Goal: Communication & Community: Share content

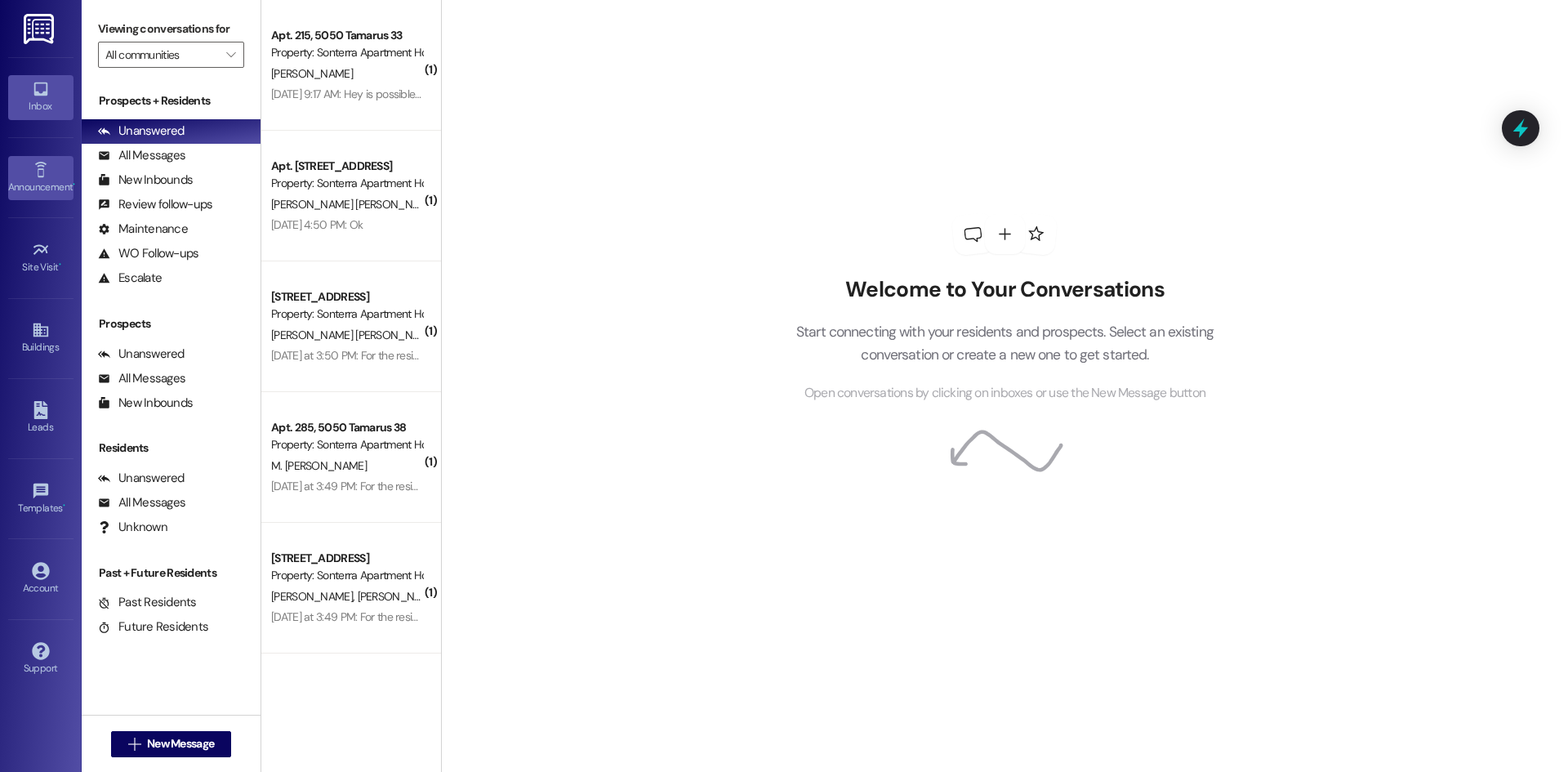
click at [36, 170] on icon at bounding box center [40, 170] width 18 height 18
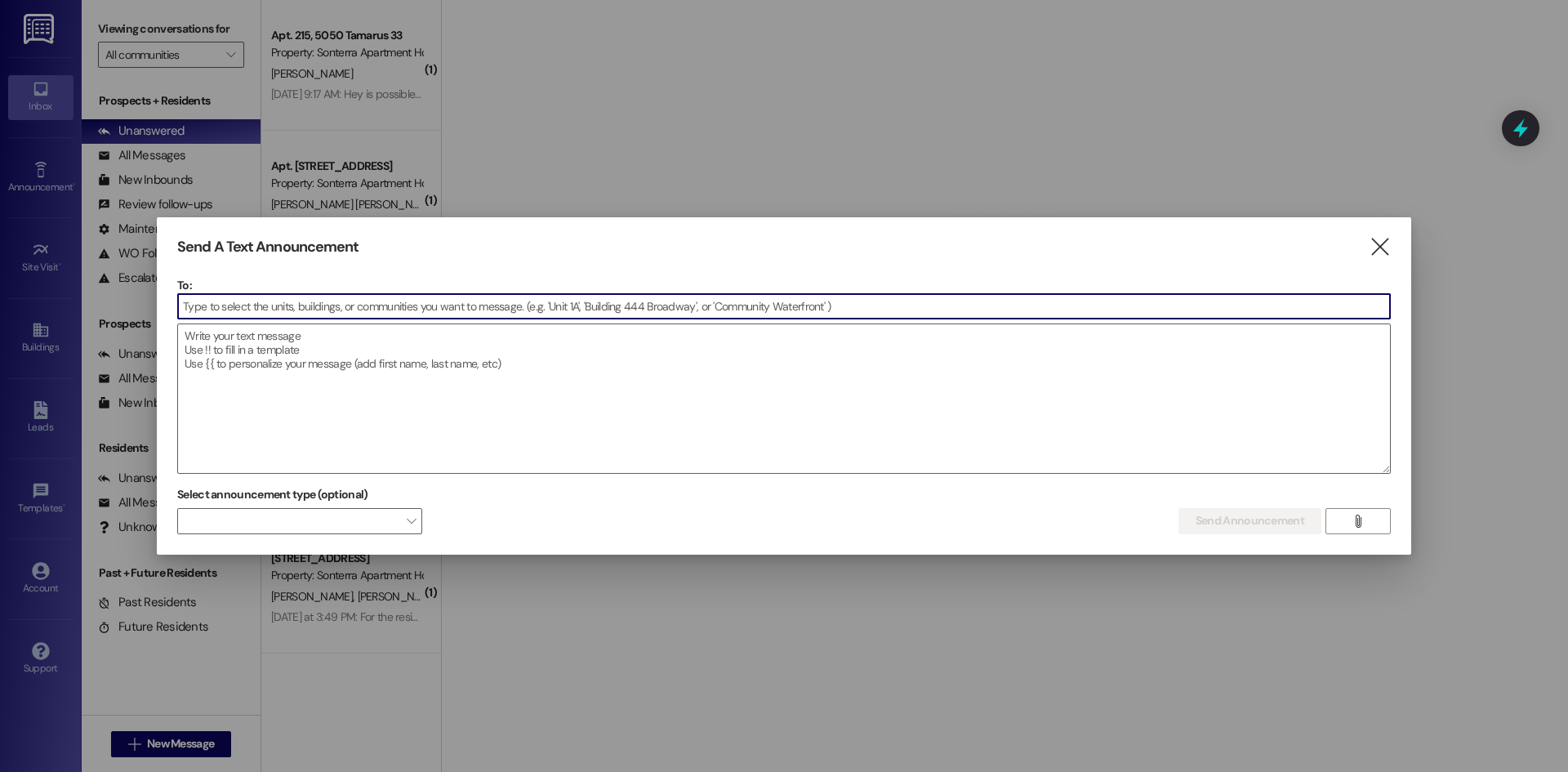
click at [392, 309] on input at bounding box center [784, 306] width 1213 height 25
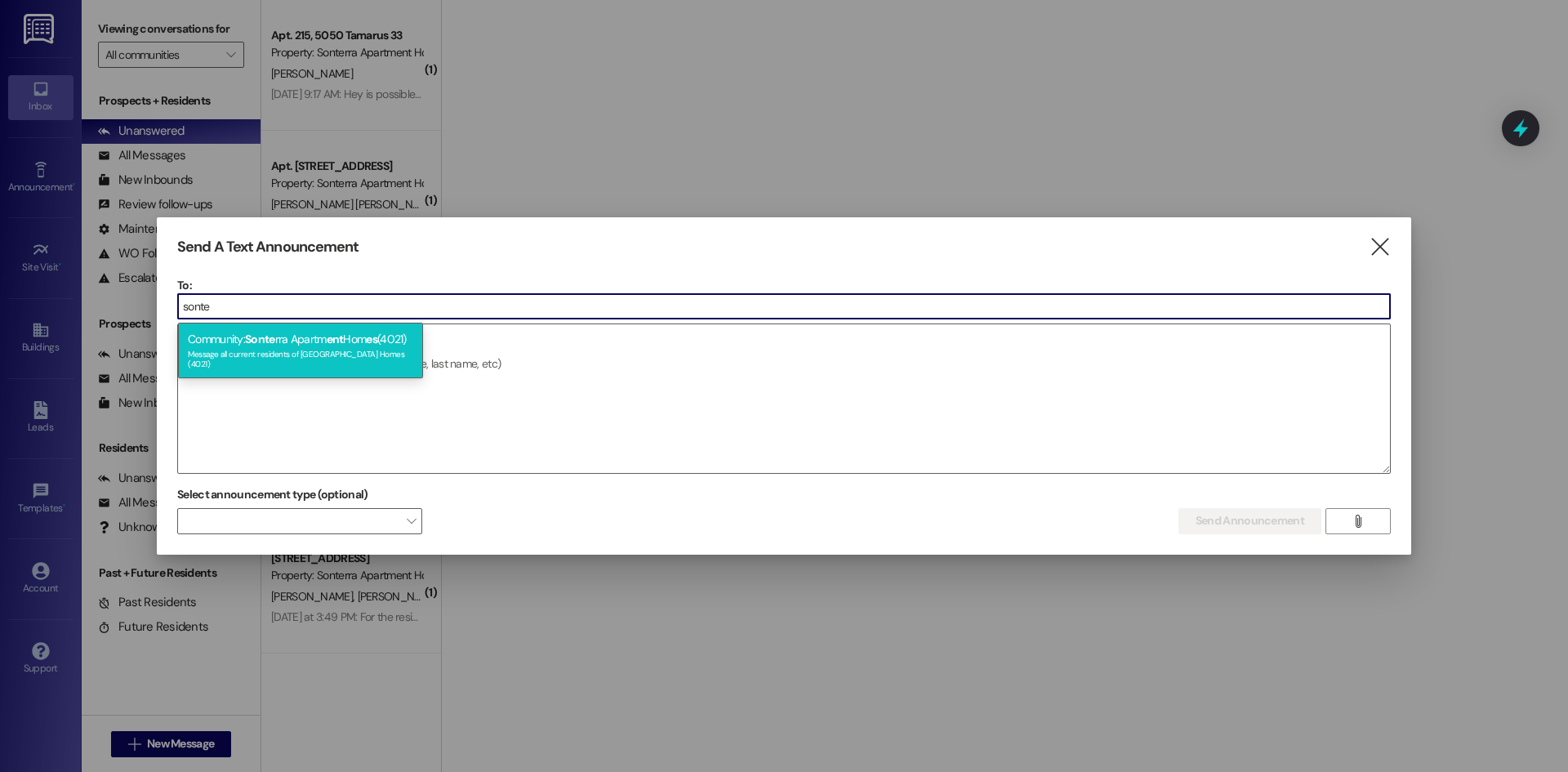
type input "sonte"
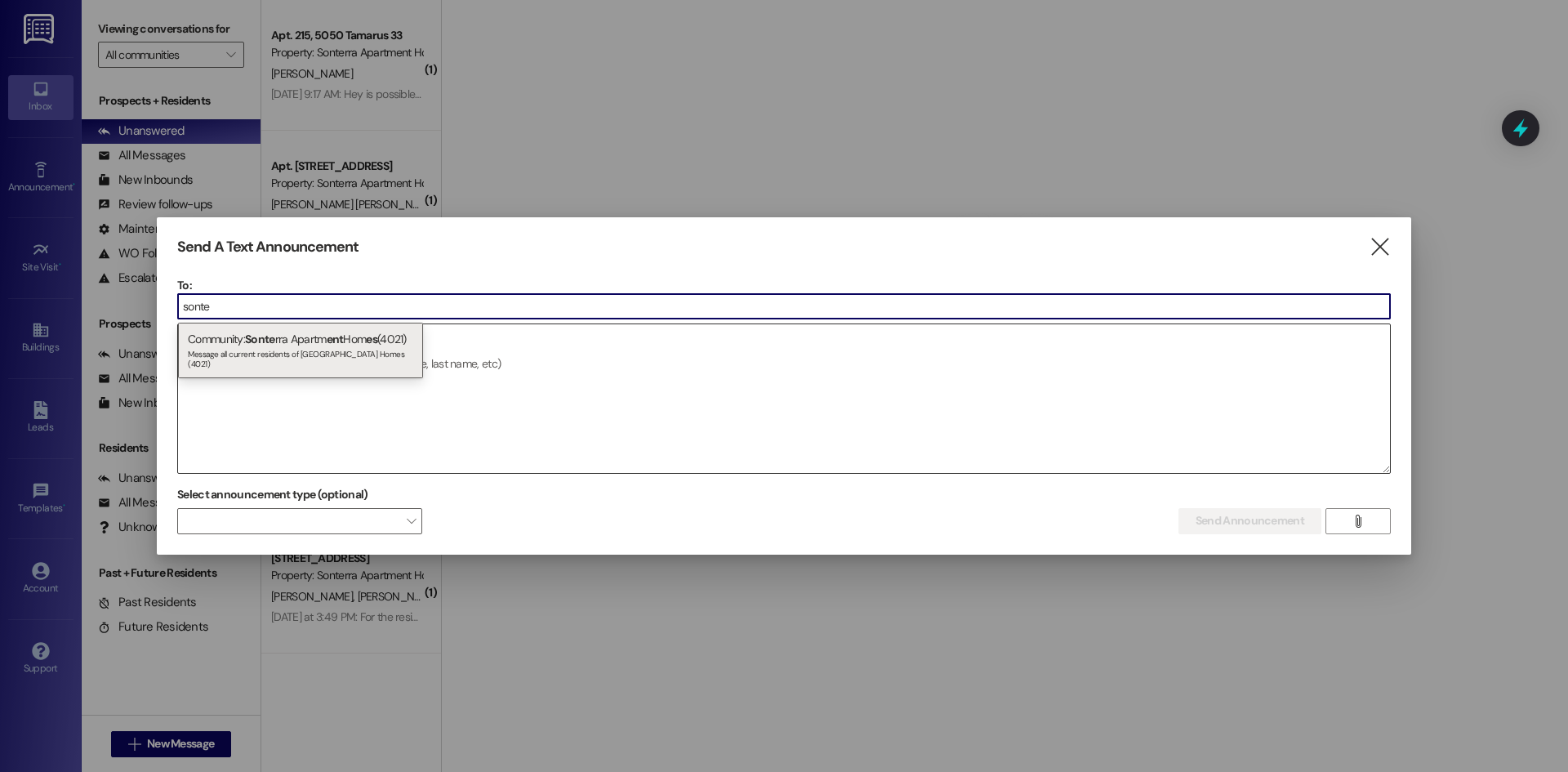
click at [318, 366] on div "Message all current residents of [GEOGRAPHIC_DATA] Homes (4021)" at bounding box center [300, 357] width 226 height 23
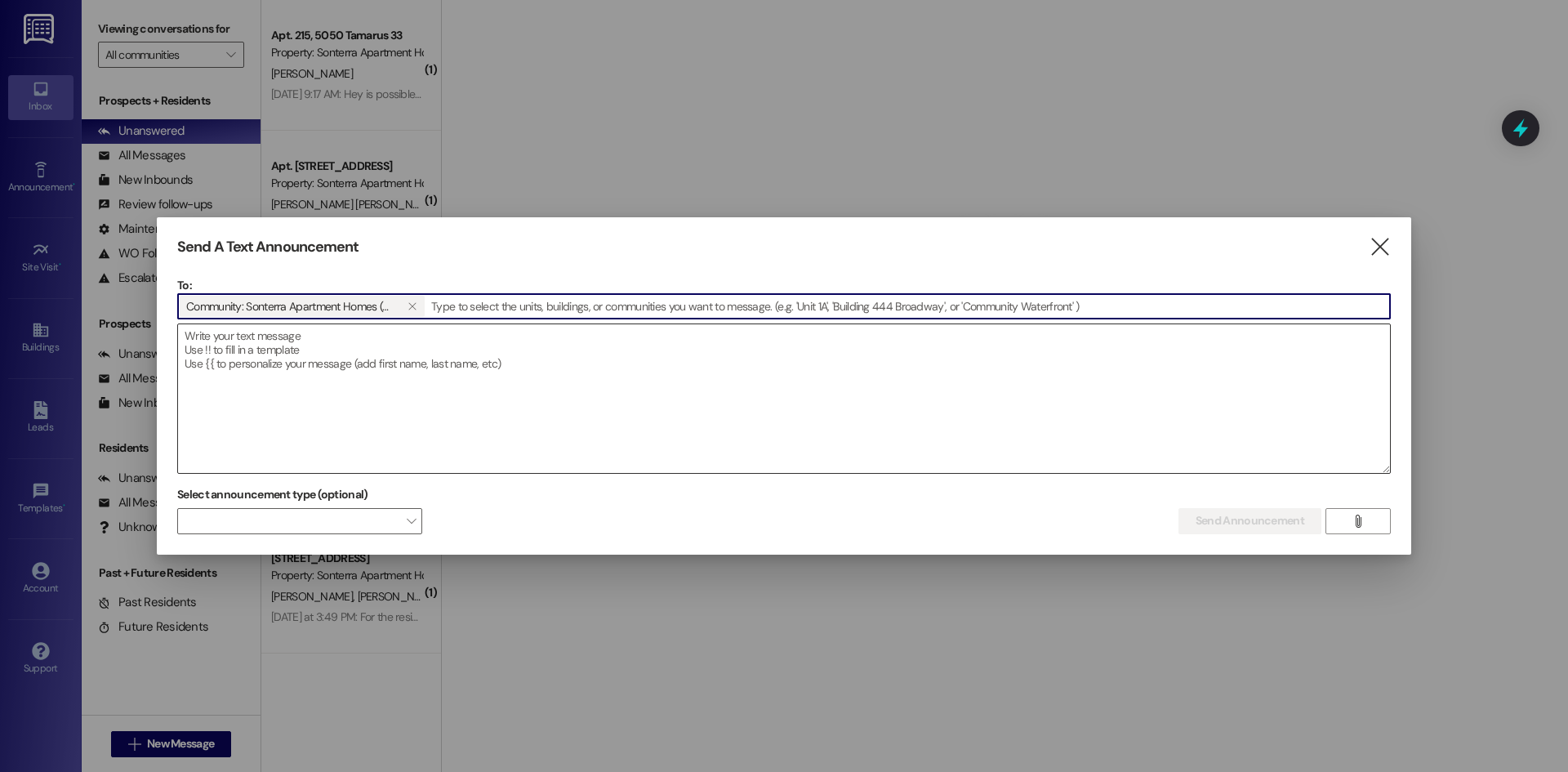
click at [282, 362] on textarea at bounding box center [784, 398] width 1213 height 148
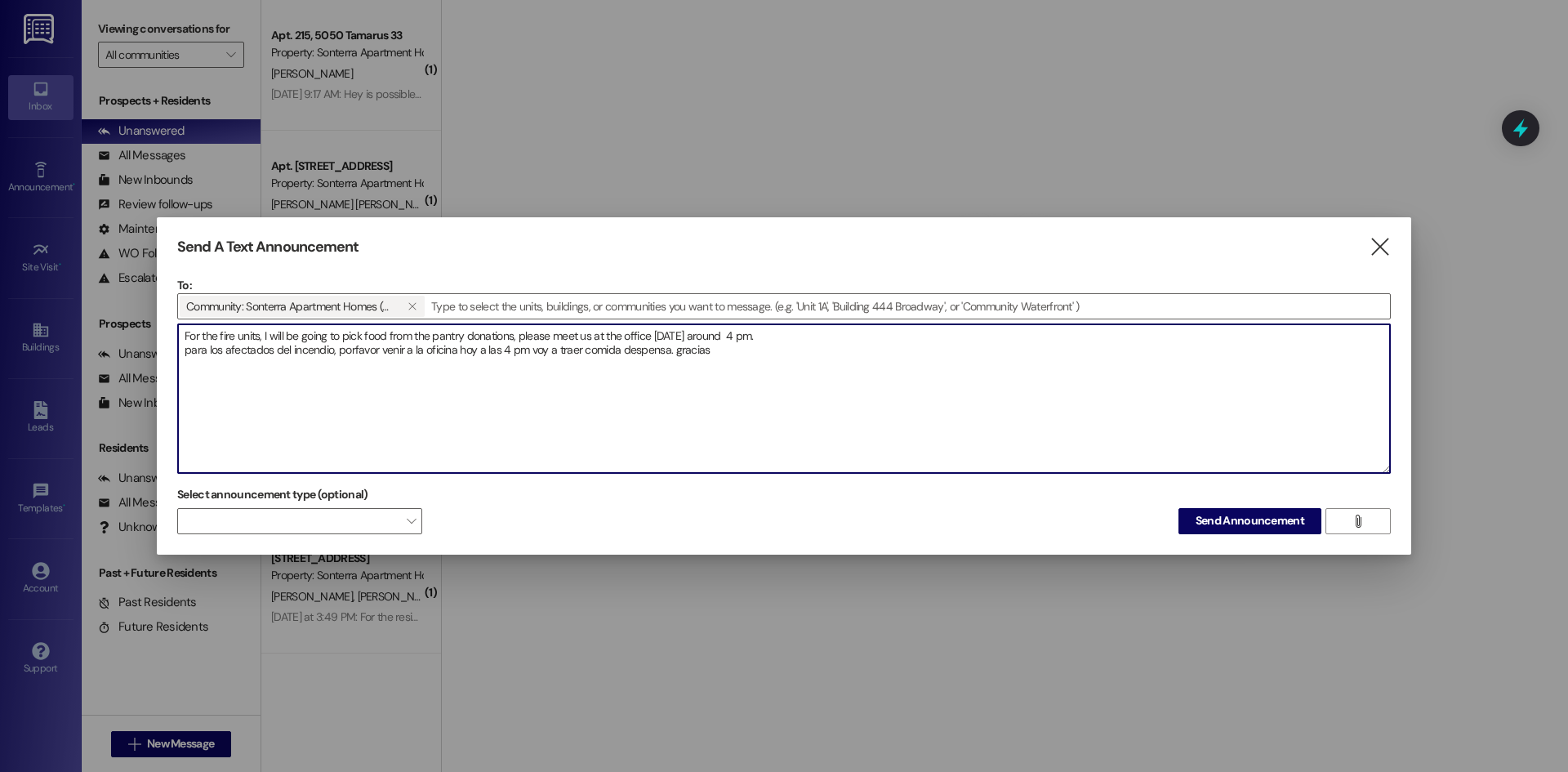
click at [800, 330] on textarea "For the fire units, I will be going to pick food from the pantry donations, ple…" at bounding box center [784, 398] width 1213 height 148
type textarea "For the fire units, I will be going to pick food from the pantry donations, ple…"
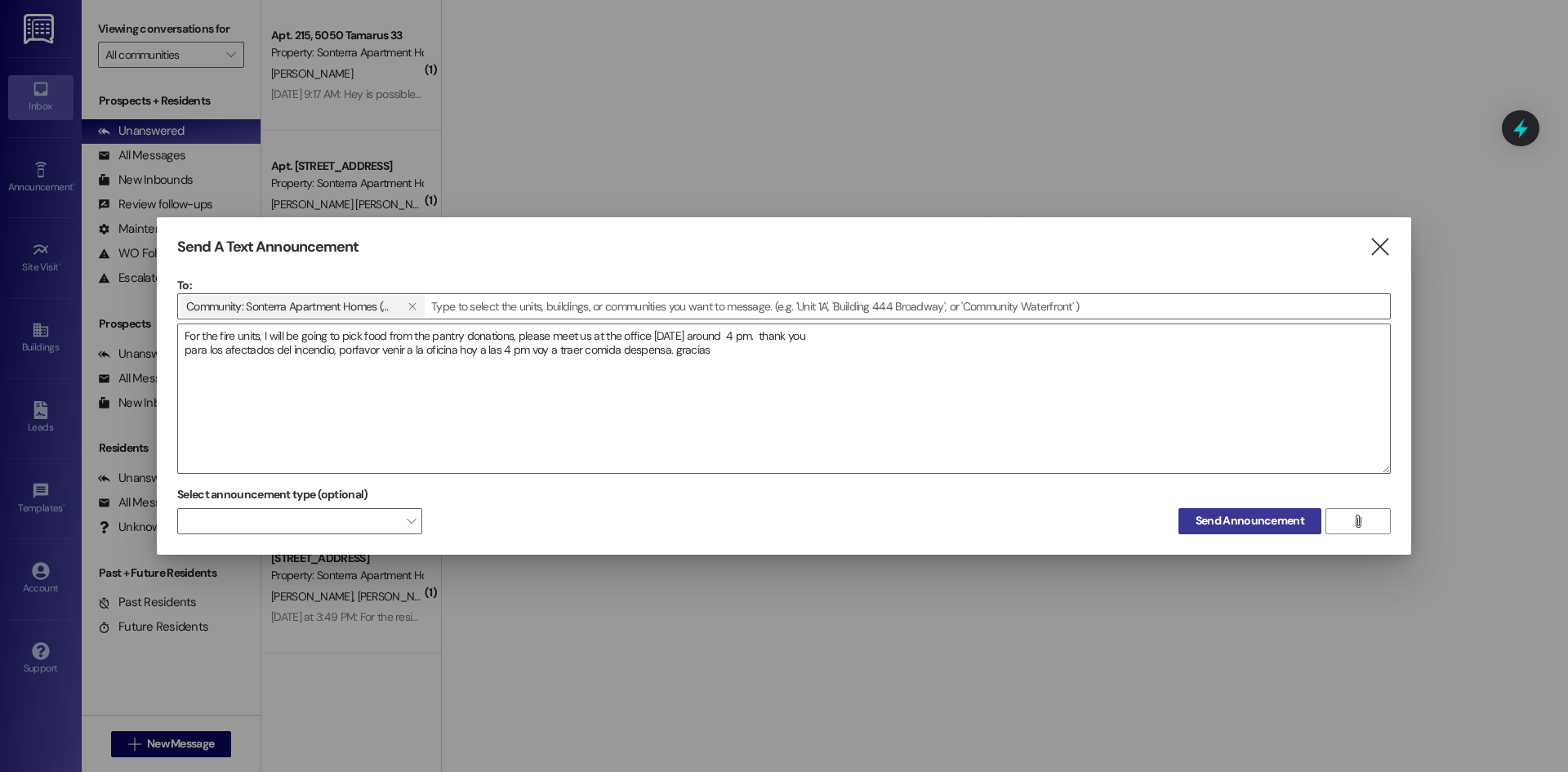
click at [1251, 513] on span "Send Announcement" at bounding box center [1250, 521] width 109 height 17
